Goal: Answer question/provide support: Answer question/provide support

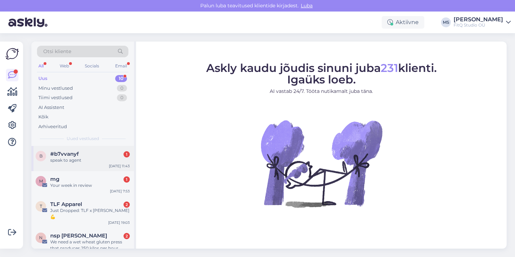
click at [67, 160] on div "speak to agent" at bounding box center [90, 160] width 80 height 6
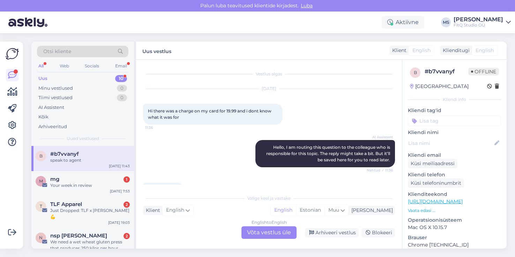
scroll to position [20, 0]
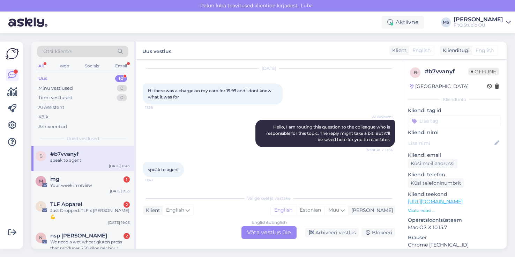
click at [263, 234] on div "English to English Võta vestlus üle" at bounding box center [268, 232] width 55 height 13
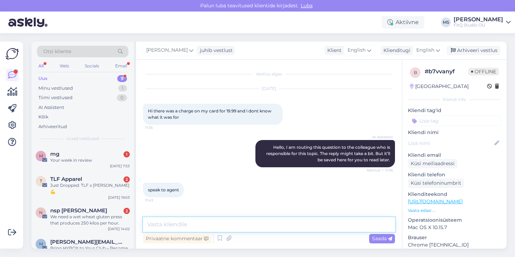
click at [187, 225] on textarea at bounding box center [269, 224] width 252 height 15
type textarea "T"
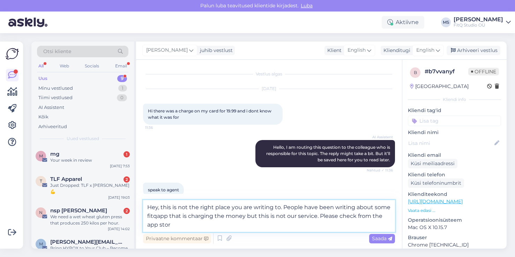
type textarea "Hey, this is not the right place you are writing to. People have been writing a…"
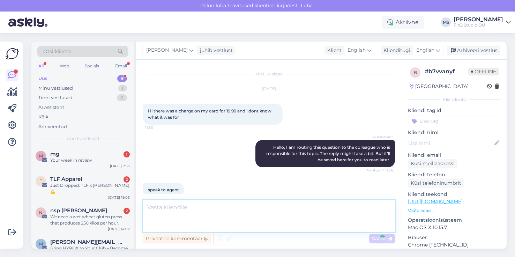
scroll to position [37, 0]
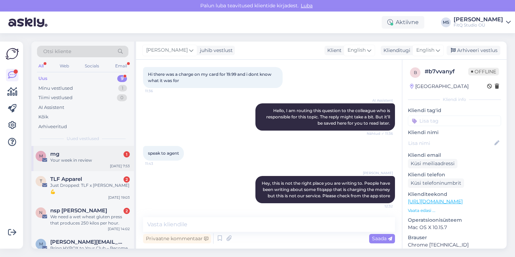
click at [80, 161] on div "Your week in review" at bounding box center [90, 160] width 80 height 6
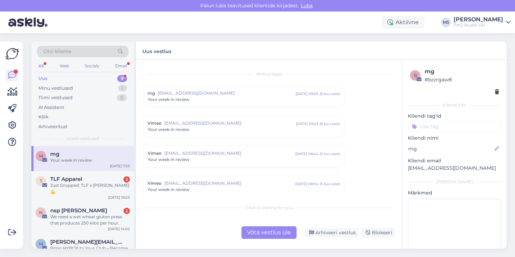
scroll to position [1081, 0]
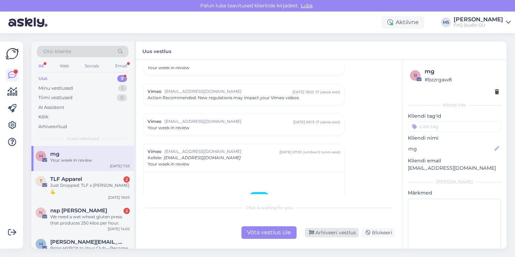
click at [333, 233] on div "Arhiveeri vestlus" at bounding box center [332, 232] width 54 height 9
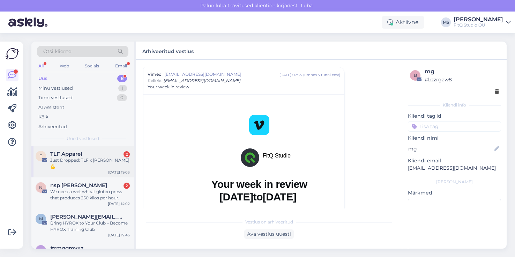
click at [87, 158] on div "Just Dropped: TLF x [PERSON_NAME] 💪" at bounding box center [90, 163] width 80 height 13
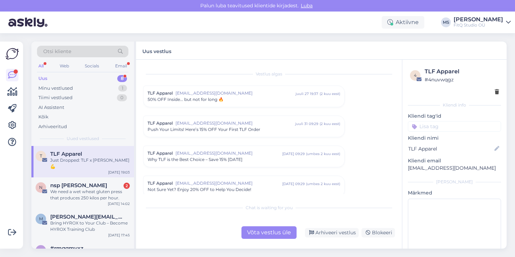
scroll to position [751, 0]
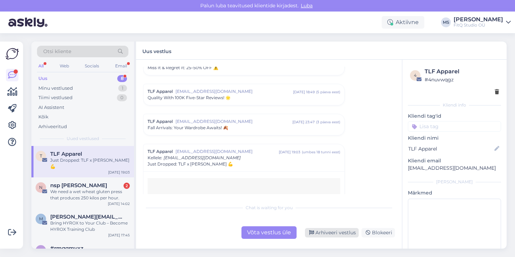
click at [339, 231] on div "Arhiveeri vestlus" at bounding box center [332, 232] width 54 height 9
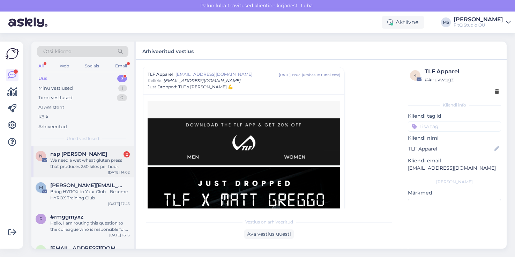
click at [79, 159] on div "We need a wet wheat gluten press that produces 250 kilos per hour." at bounding box center [90, 163] width 80 height 13
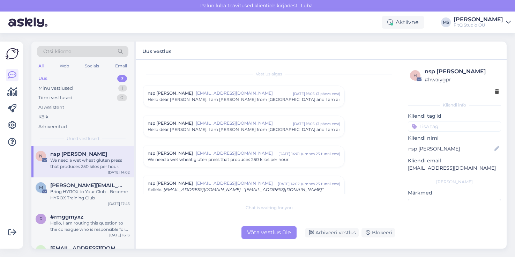
scroll to position [32, 0]
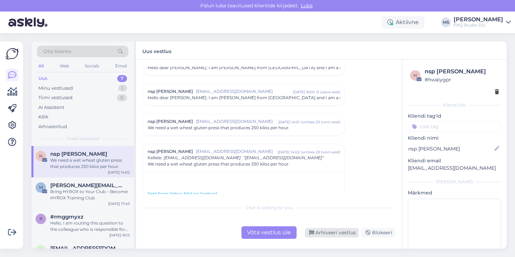
click at [340, 234] on div "Arhiveeri vestlus" at bounding box center [332, 232] width 54 height 9
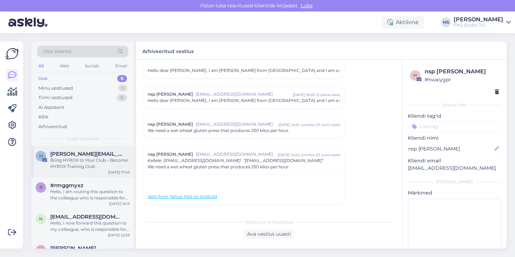
click at [86, 160] on div "Bring HYROX to Your Club – Become HYROX Training Club" at bounding box center [90, 163] width 80 height 13
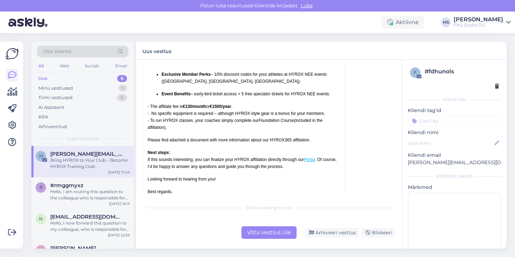
scroll to position [182, 0]
